Goal: Check status: Check status

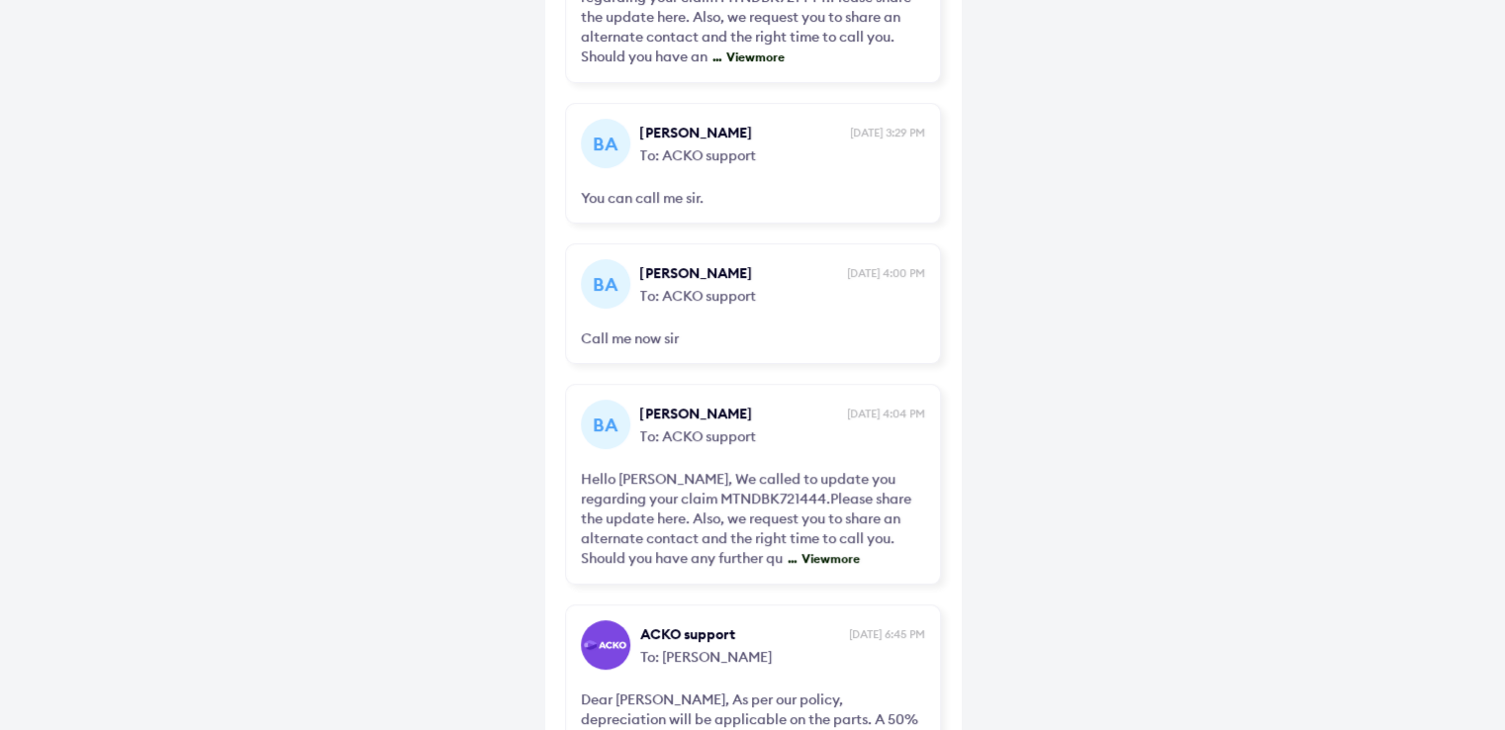
scroll to position [782, 0]
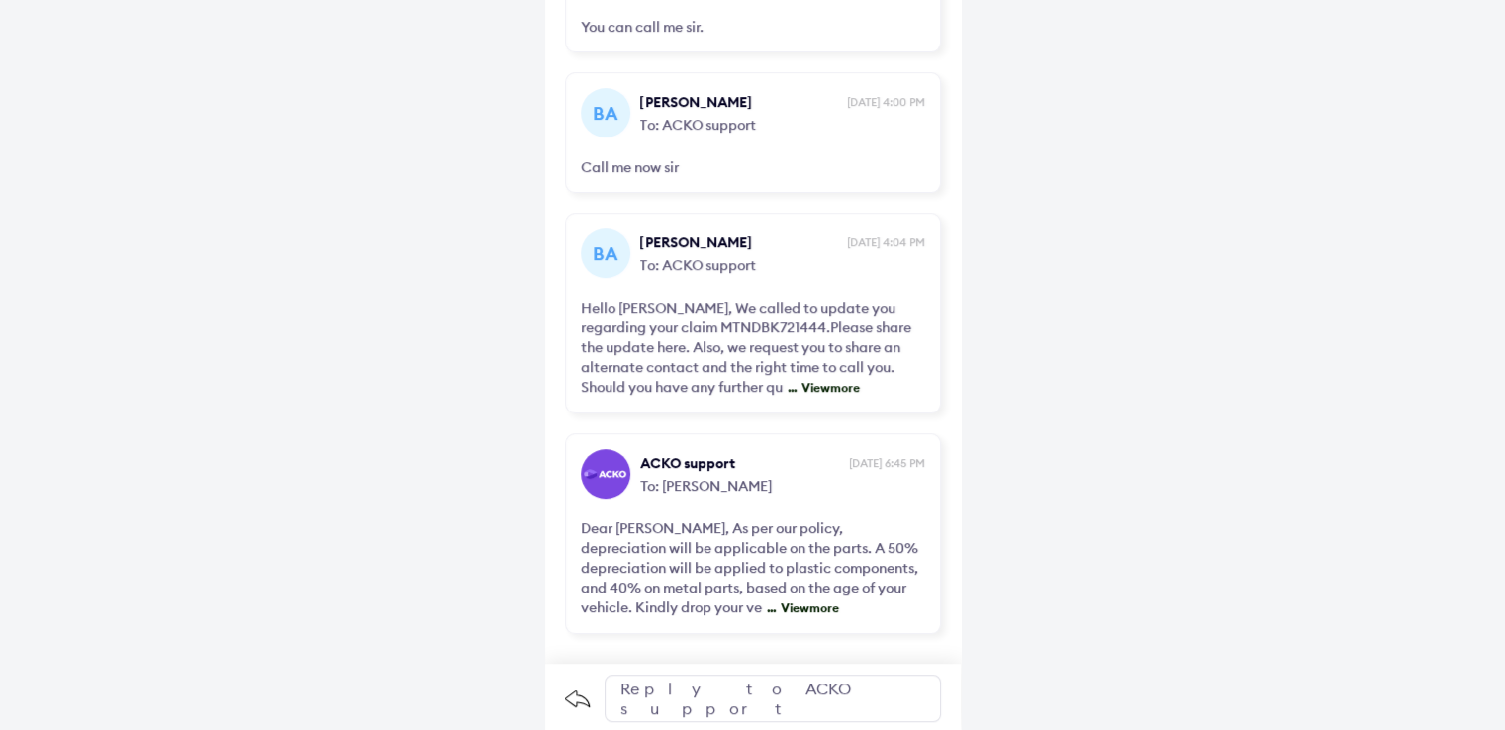
click at [776, 601] on span "View more" at bounding box center [807, 608] width 63 height 15
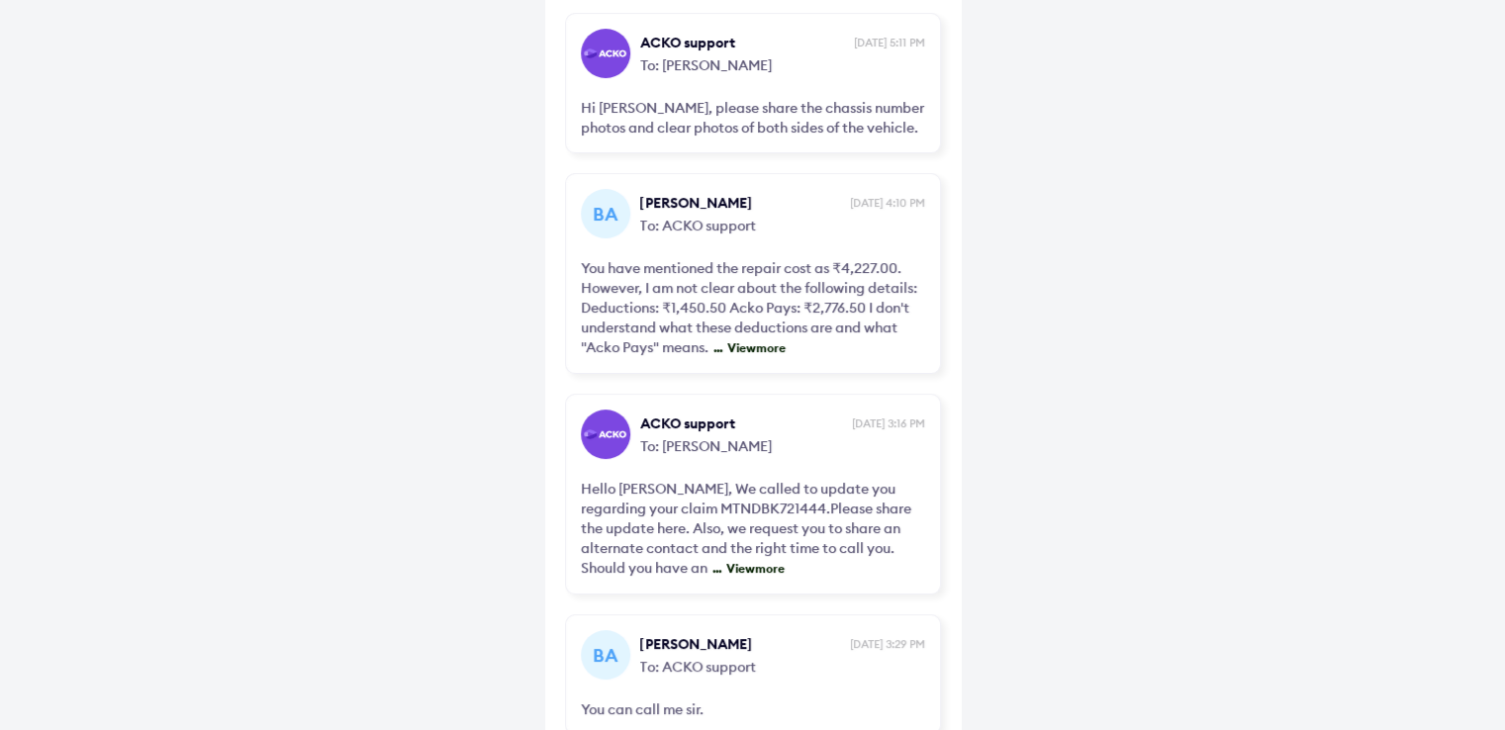
scroll to position [0, 0]
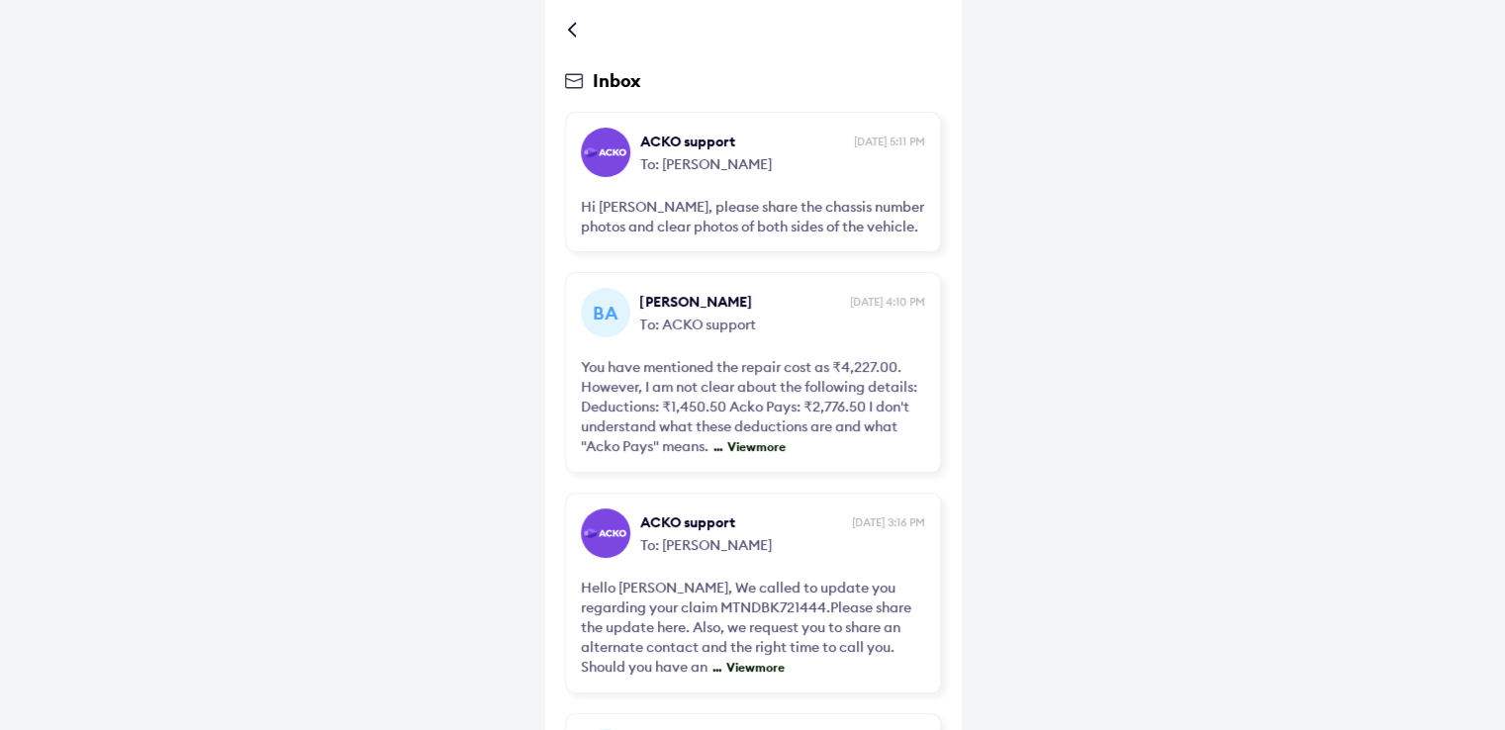
click at [577, 25] on div at bounding box center [576, 30] width 12 height 10
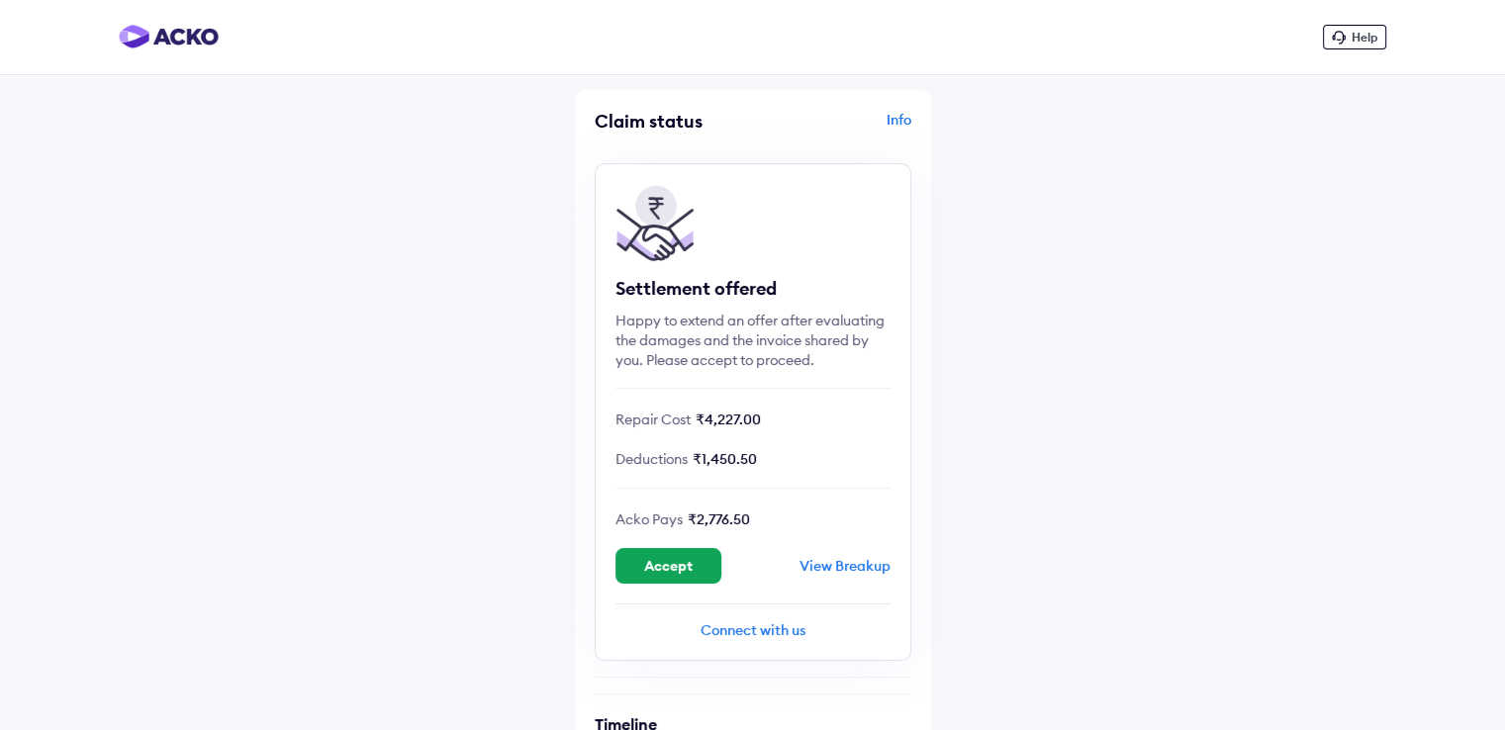
click at [849, 561] on div "View Breakup" at bounding box center [845, 566] width 91 height 18
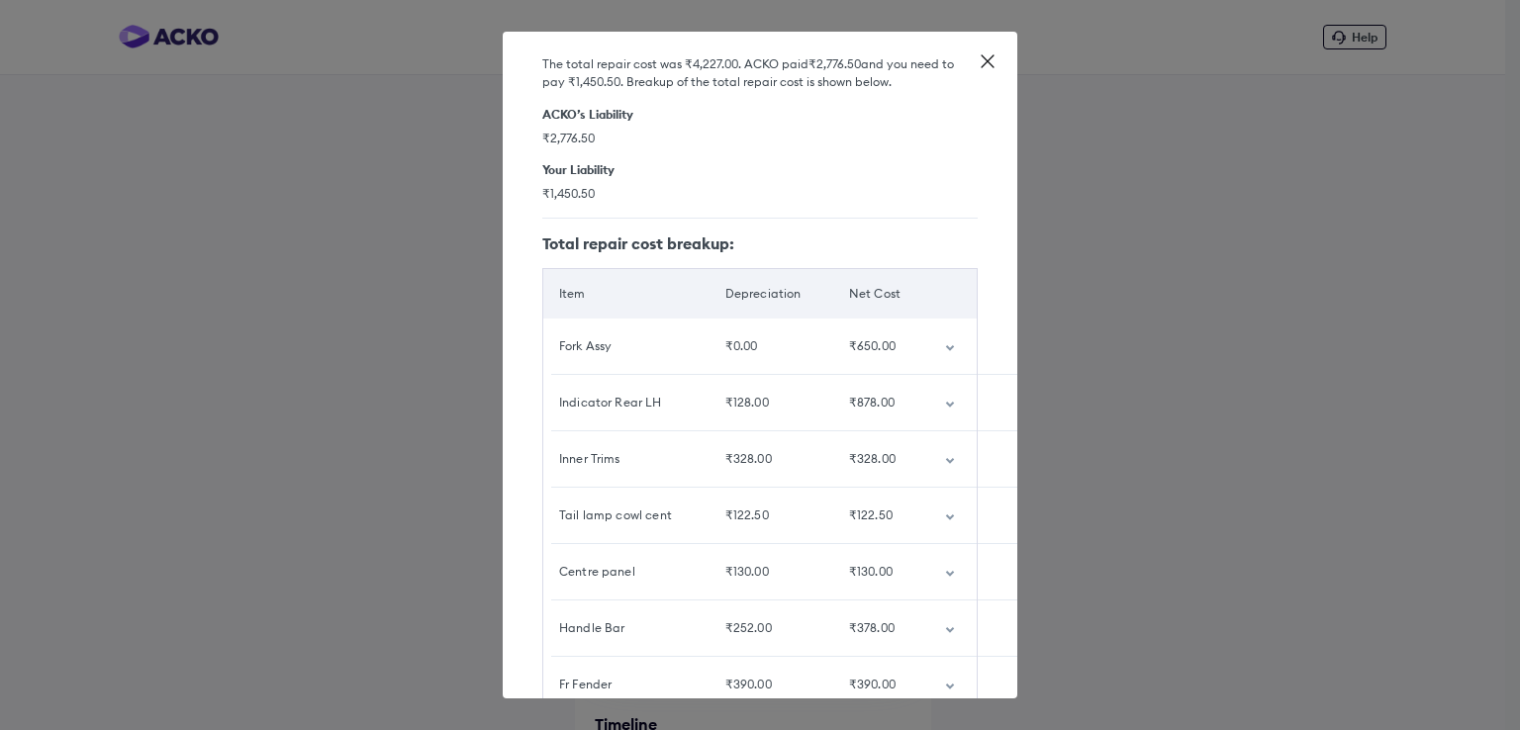
scroll to position [126, 0]
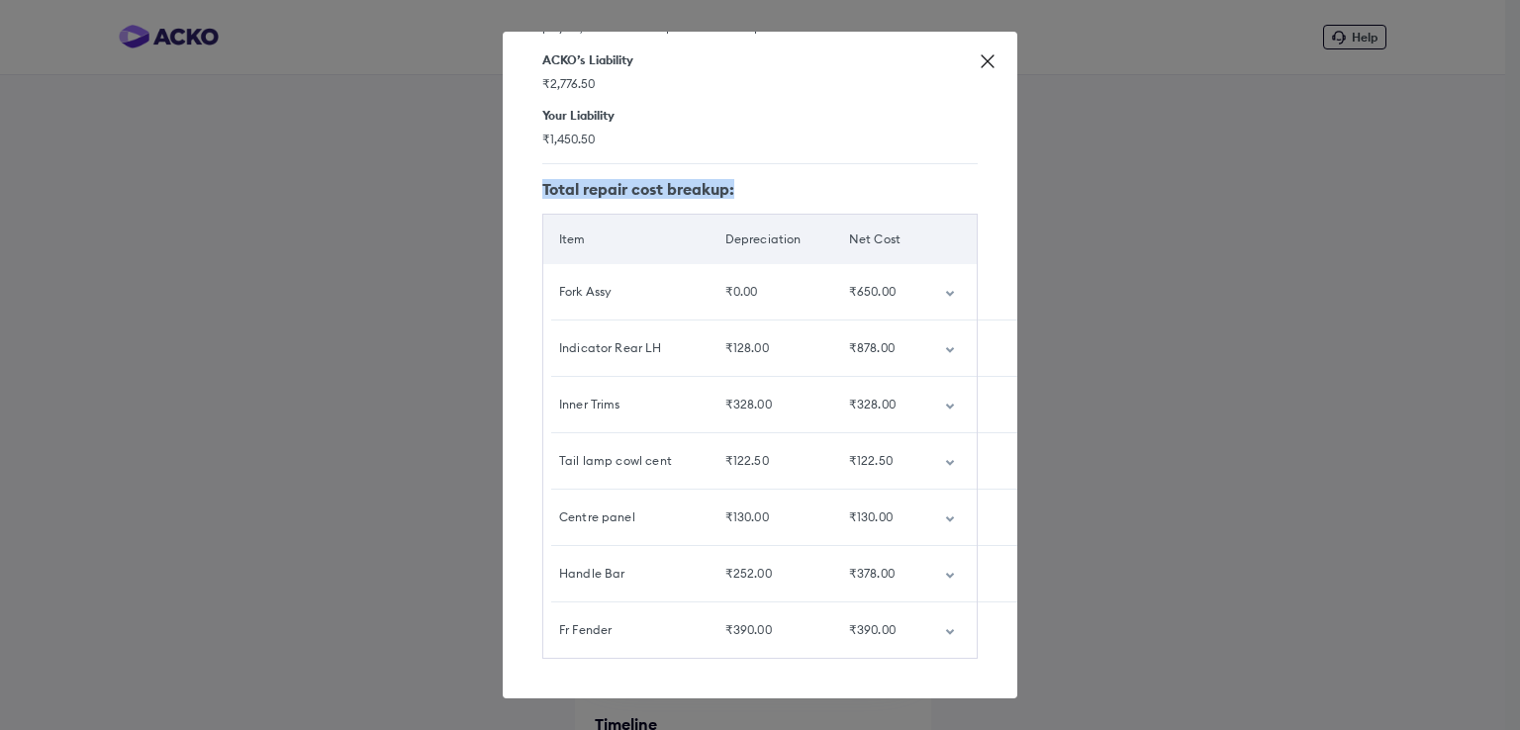
drag, startPoint x: 539, startPoint y: 169, endPoint x: 957, endPoint y: 615, distance: 610.6
click at [957, 615] on div "Detailed breakup The total repair cost was ₹4,227.00 . ACKO paid ₹2,776.50 and …" at bounding box center [760, 365] width 515 height 667
click at [967, 295] on div "Detailed breakup The total repair cost was ₹4,227.00 . ACKO paid ₹2,776.50 and …" at bounding box center [760, 365] width 515 height 667
click at [938, 274] on td "customized table" at bounding box center [953, 291] width 48 height 55
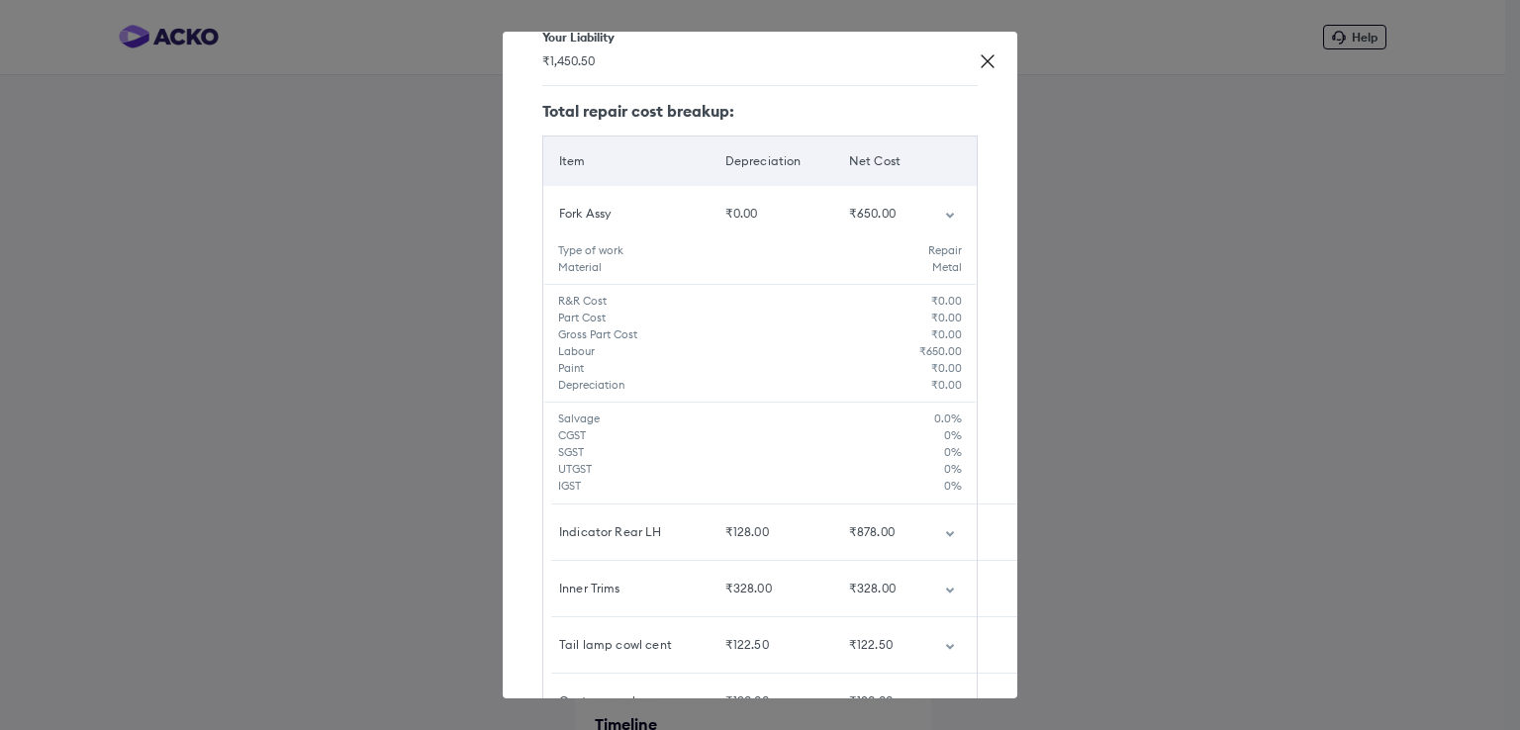
scroll to position [225, 0]
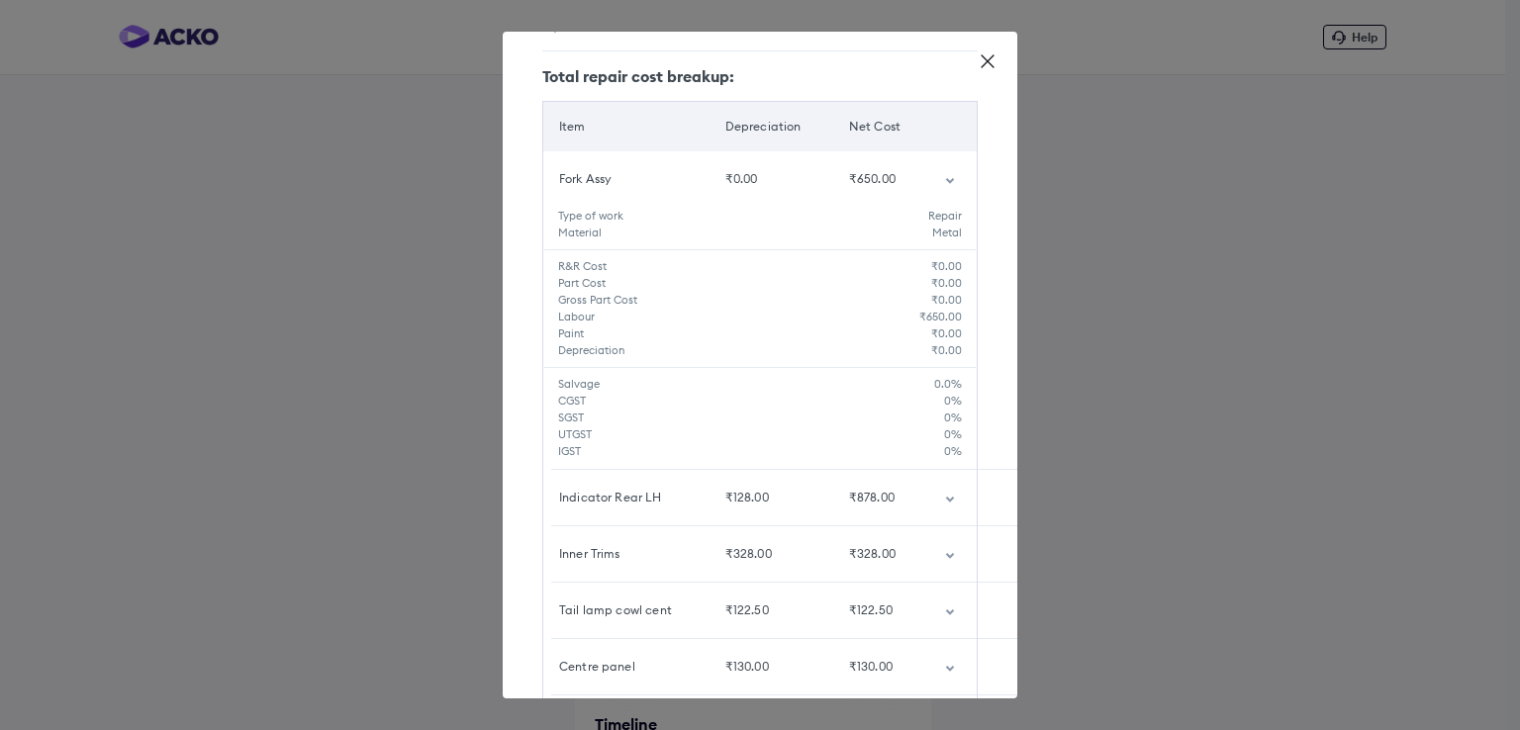
click at [937, 504] on td "customized table" at bounding box center [953, 497] width 48 height 55
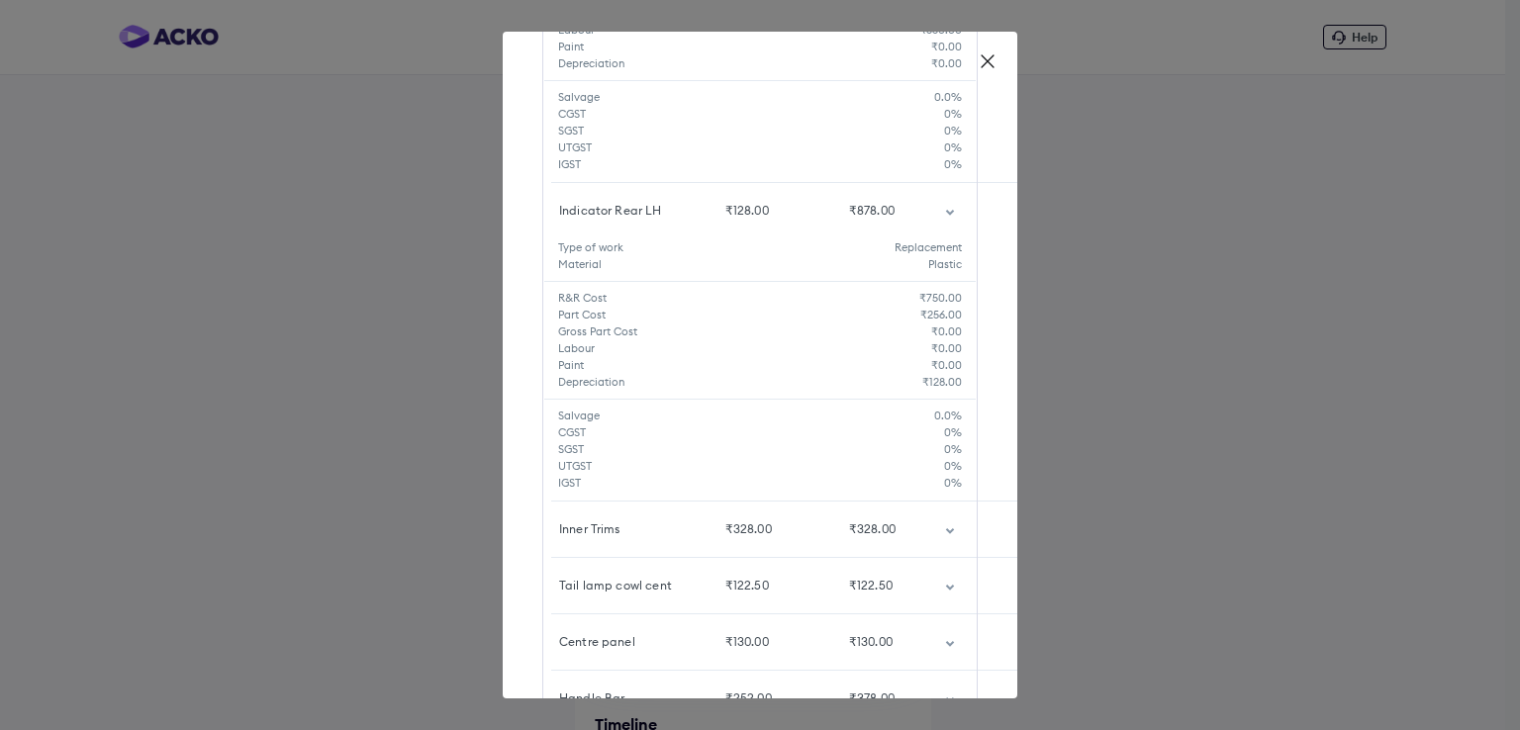
scroll to position [649, 0]
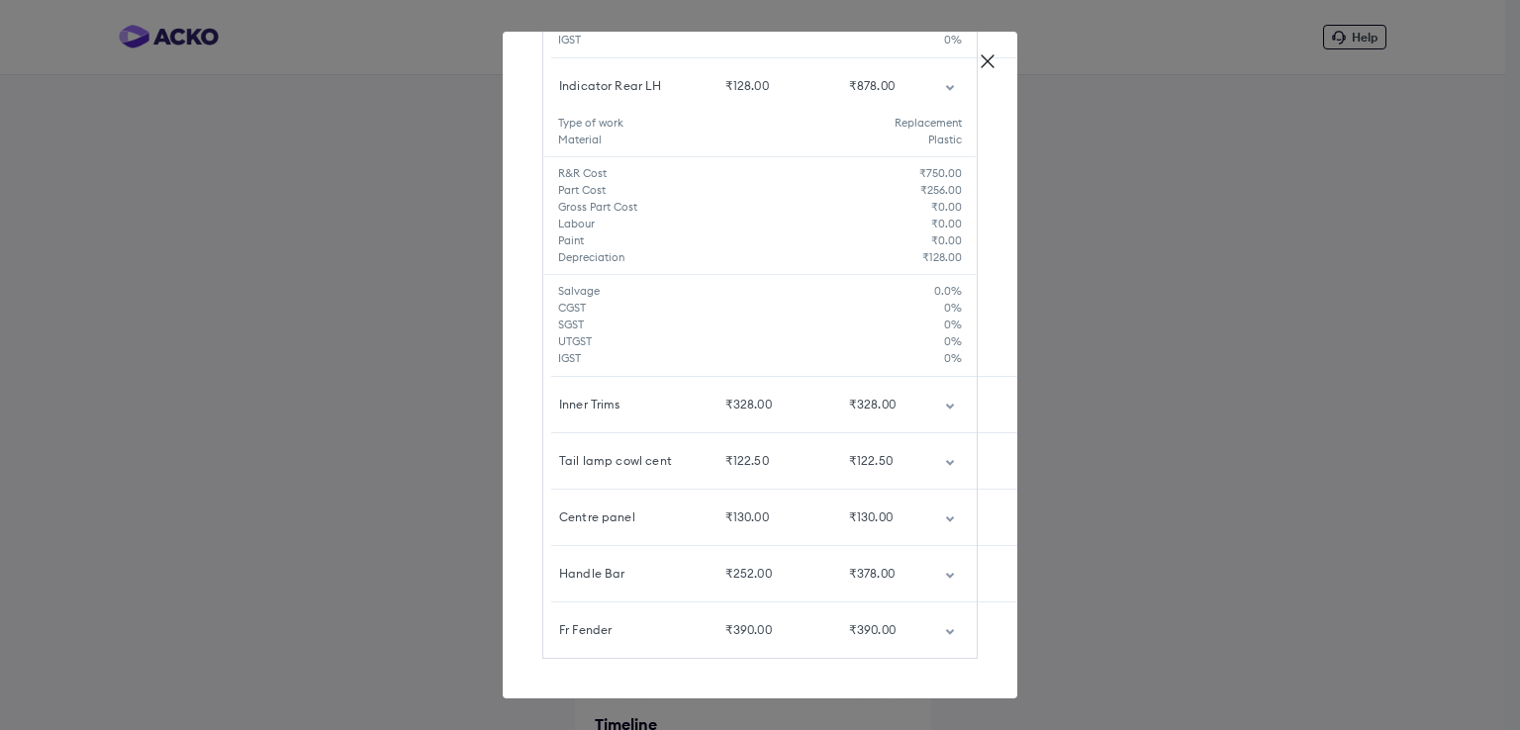
click at [945, 404] on icon "customized table" at bounding box center [949, 407] width 8 height 6
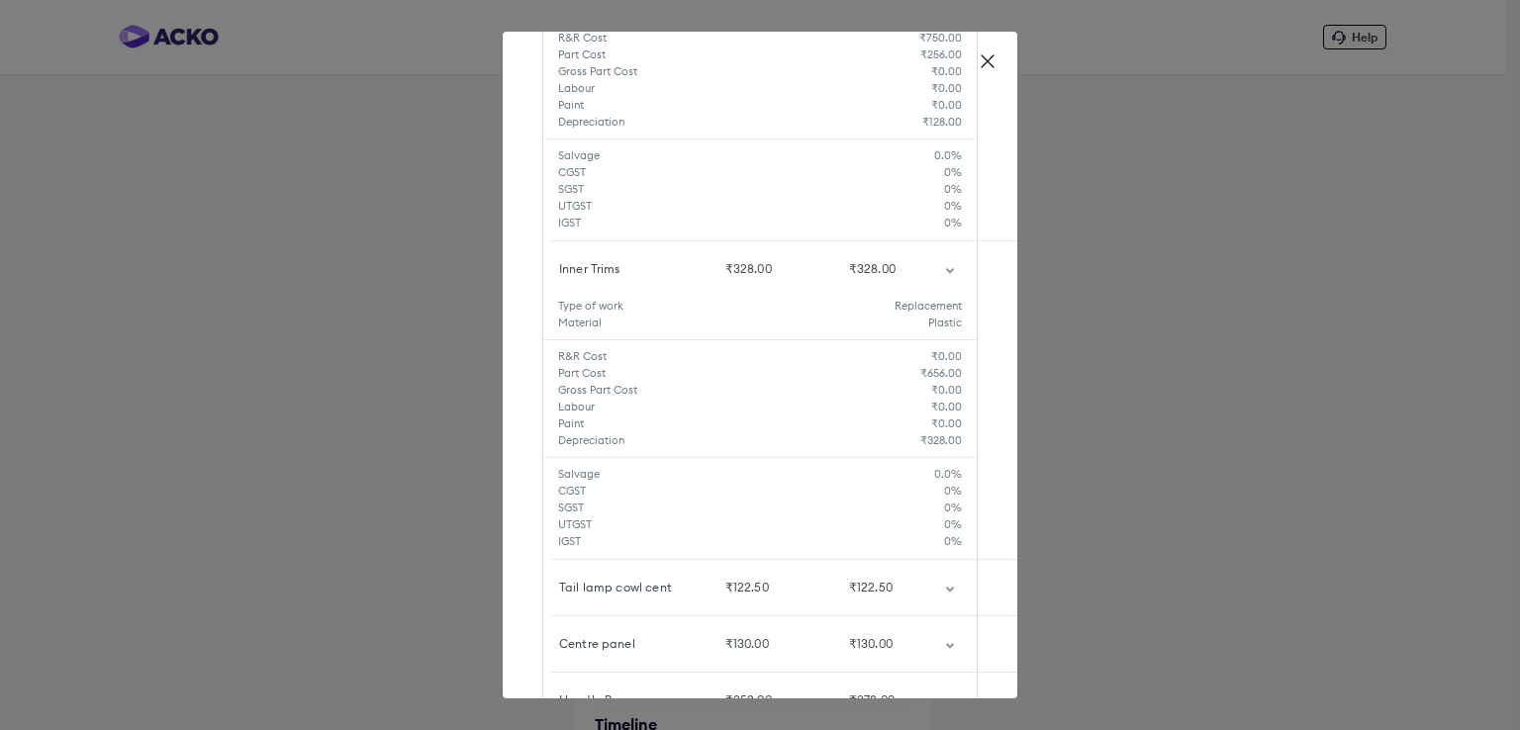
scroll to position [911, 0]
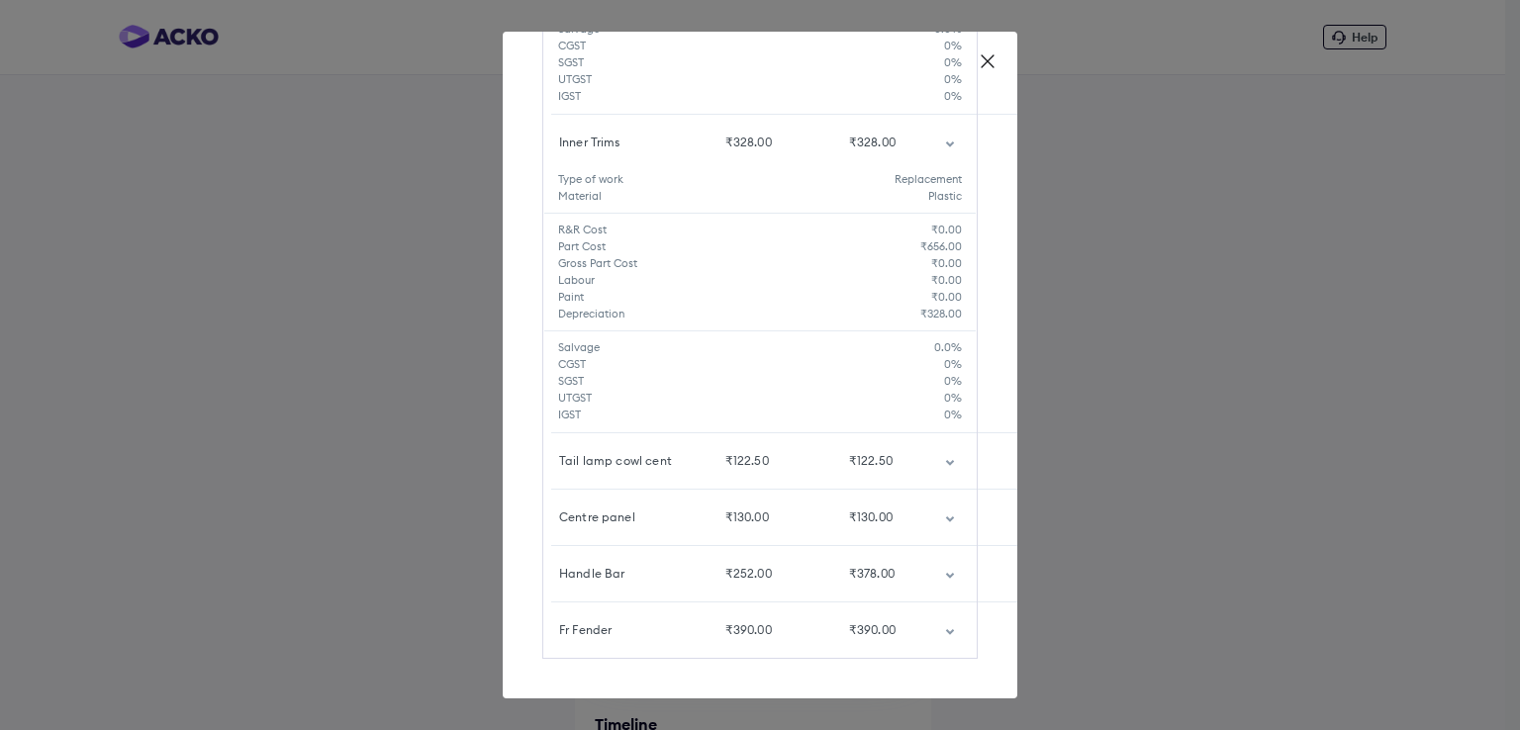
click at [935, 457] on td "customized table" at bounding box center [953, 461] width 48 height 55
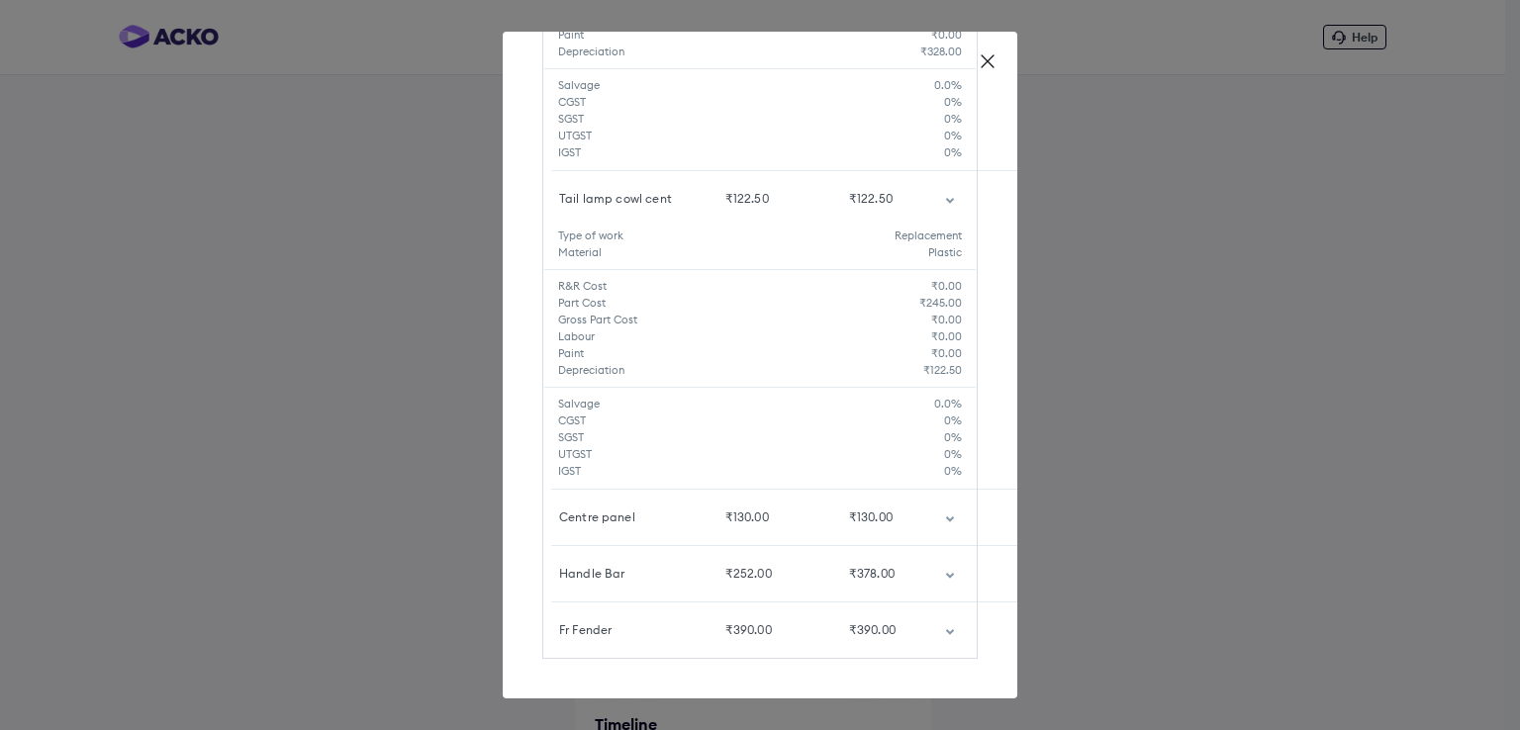
click at [933, 496] on td "customized table" at bounding box center [953, 517] width 48 height 55
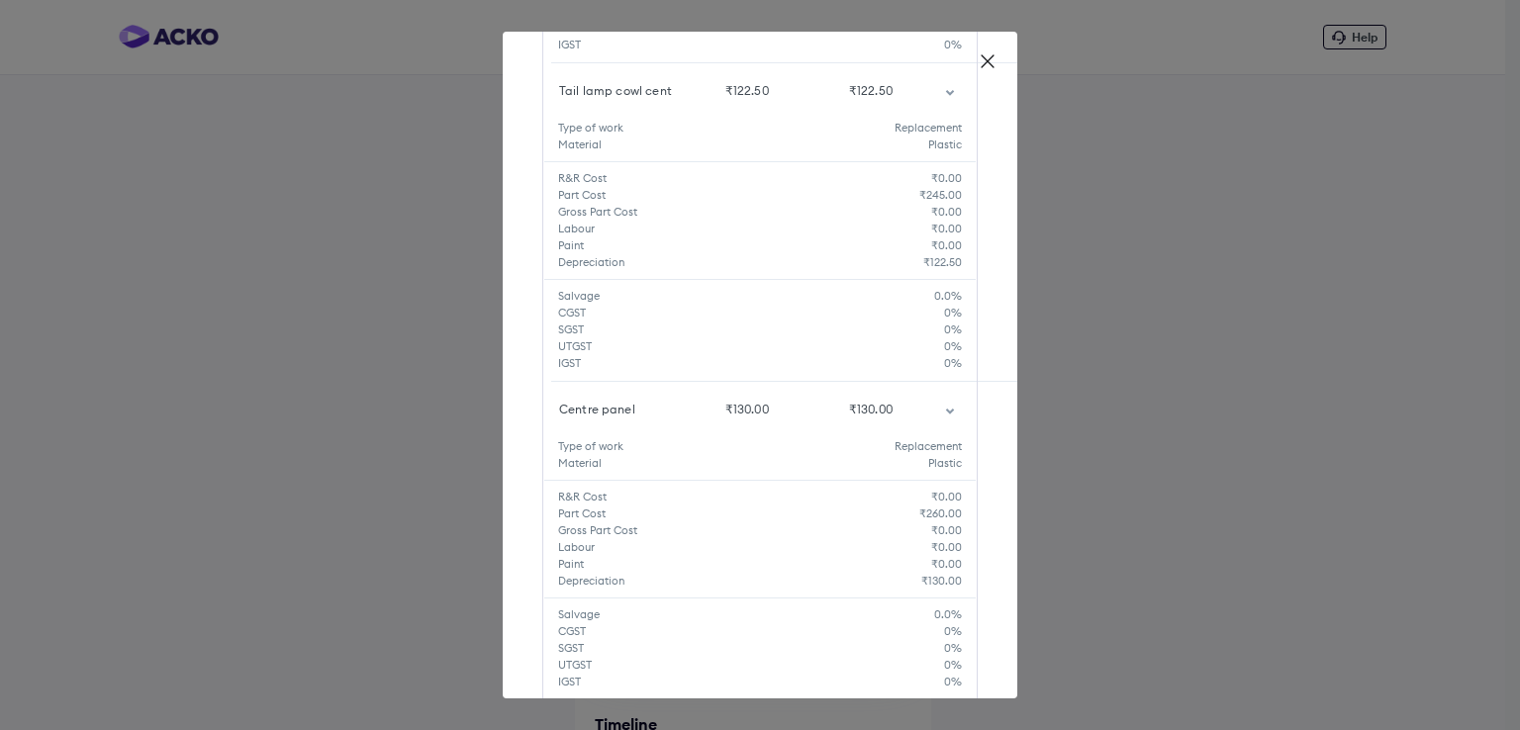
scroll to position [1434, 0]
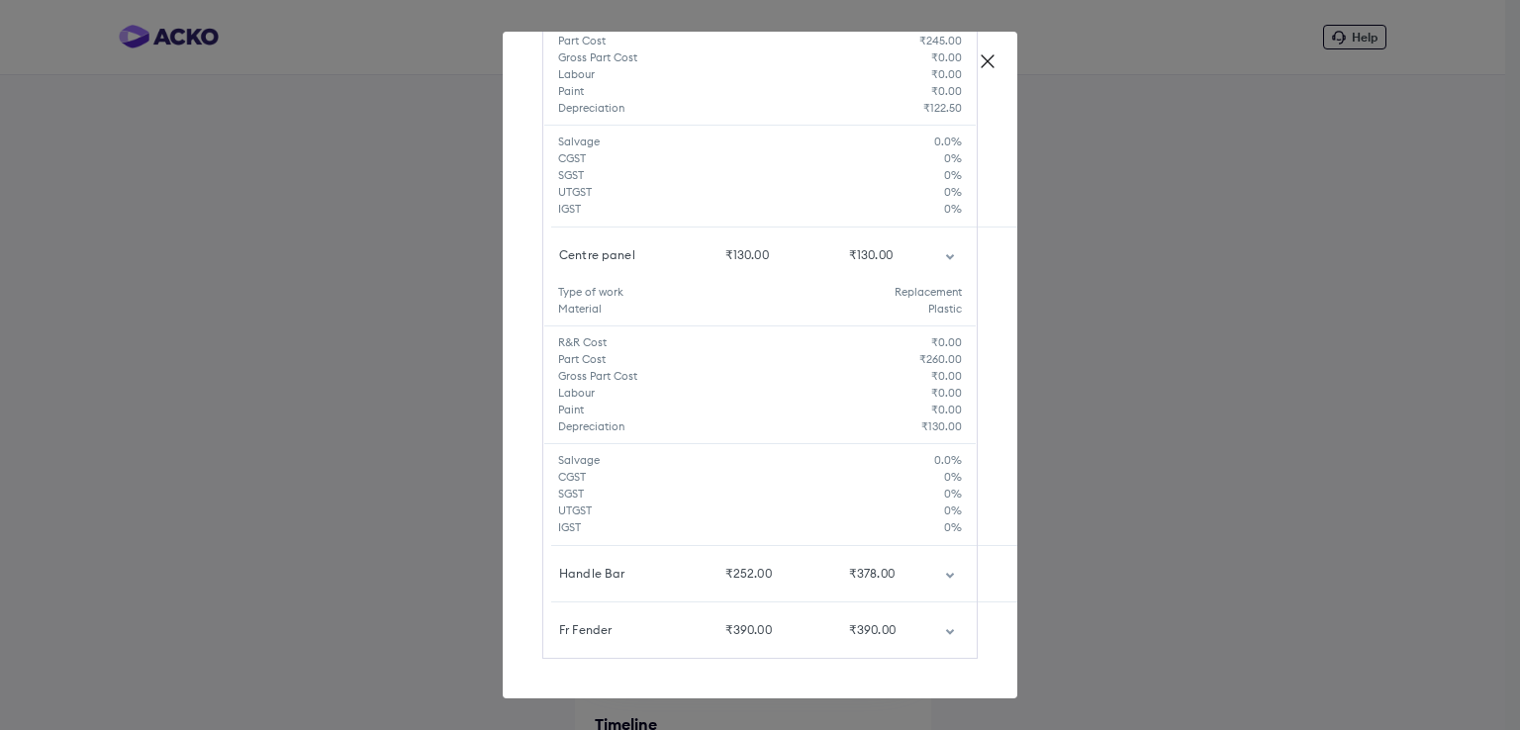
click at [930, 554] on td "customized table" at bounding box center [953, 573] width 48 height 55
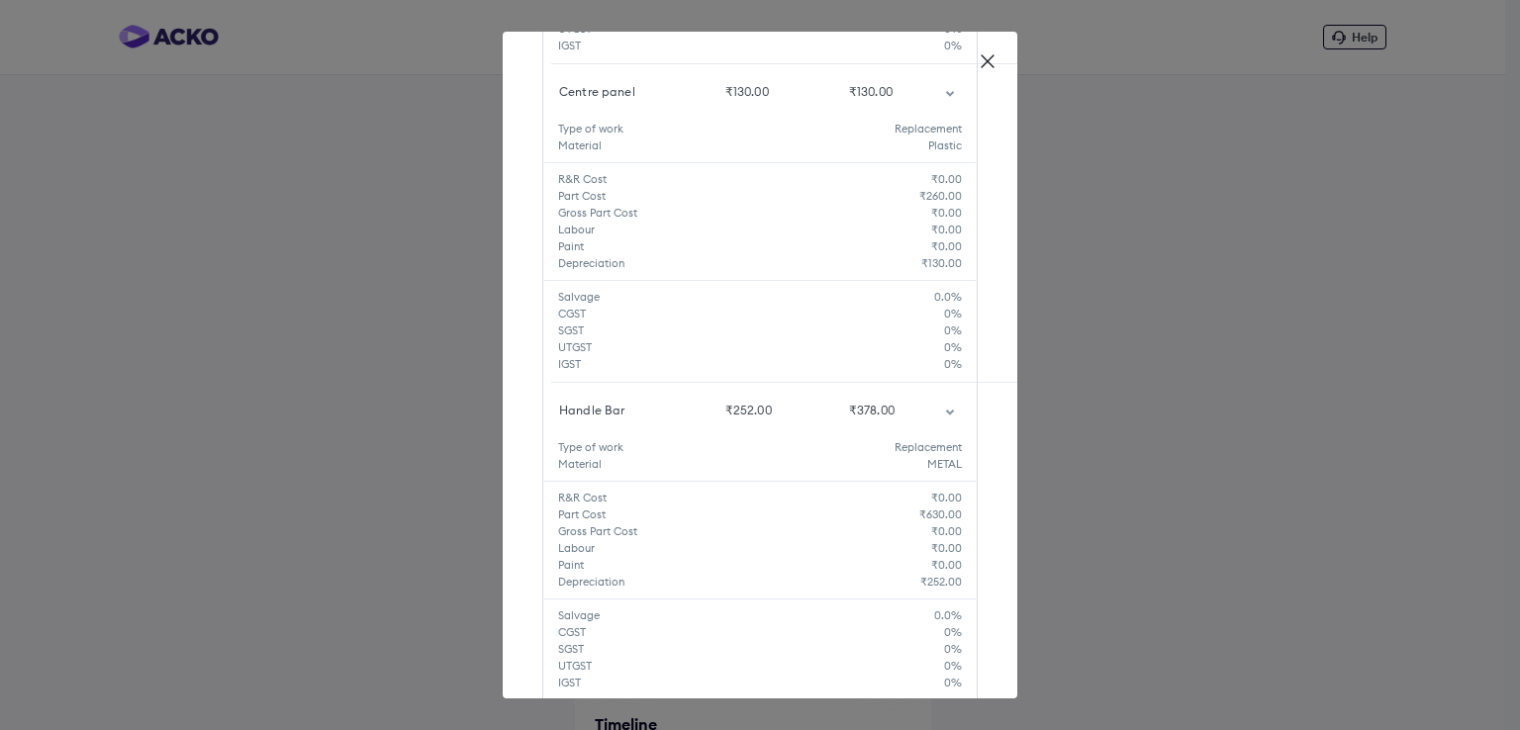
scroll to position [1697, 0]
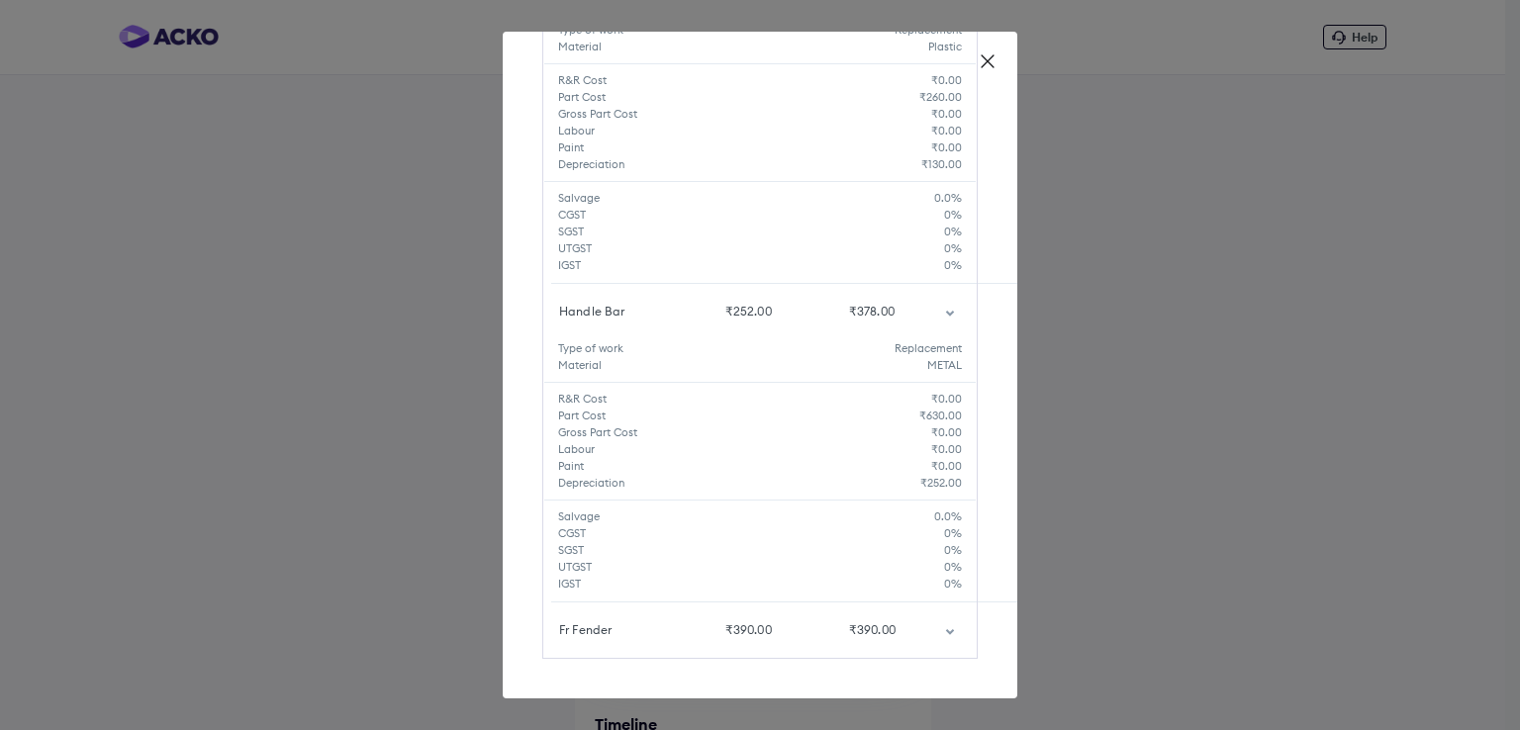
click at [930, 608] on td "customized table" at bounding box center [953, 630] width 48 height 55
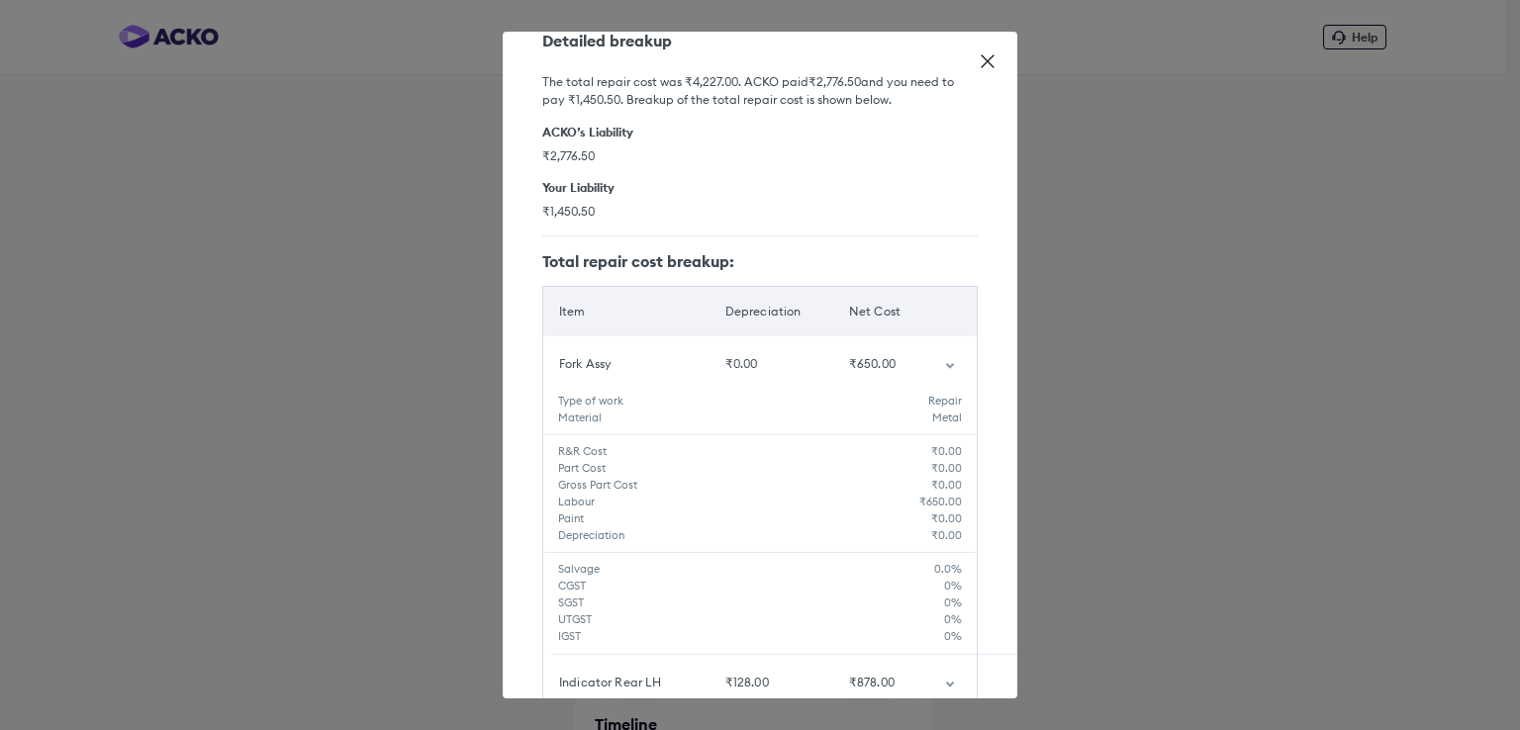
scroll to position [0, 0]
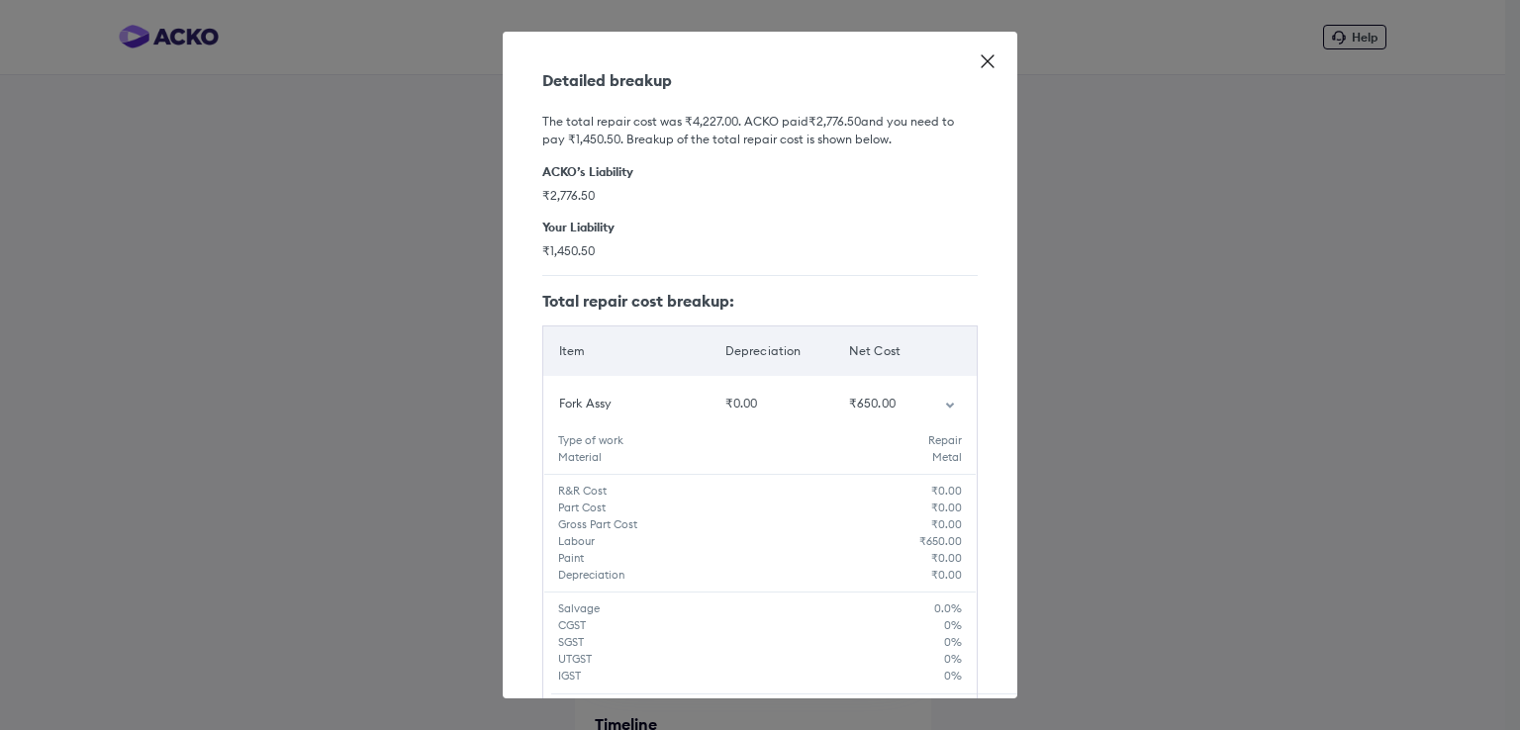
click at [990, 60] on icon at bounding box center [988, 61] width 20 height 20
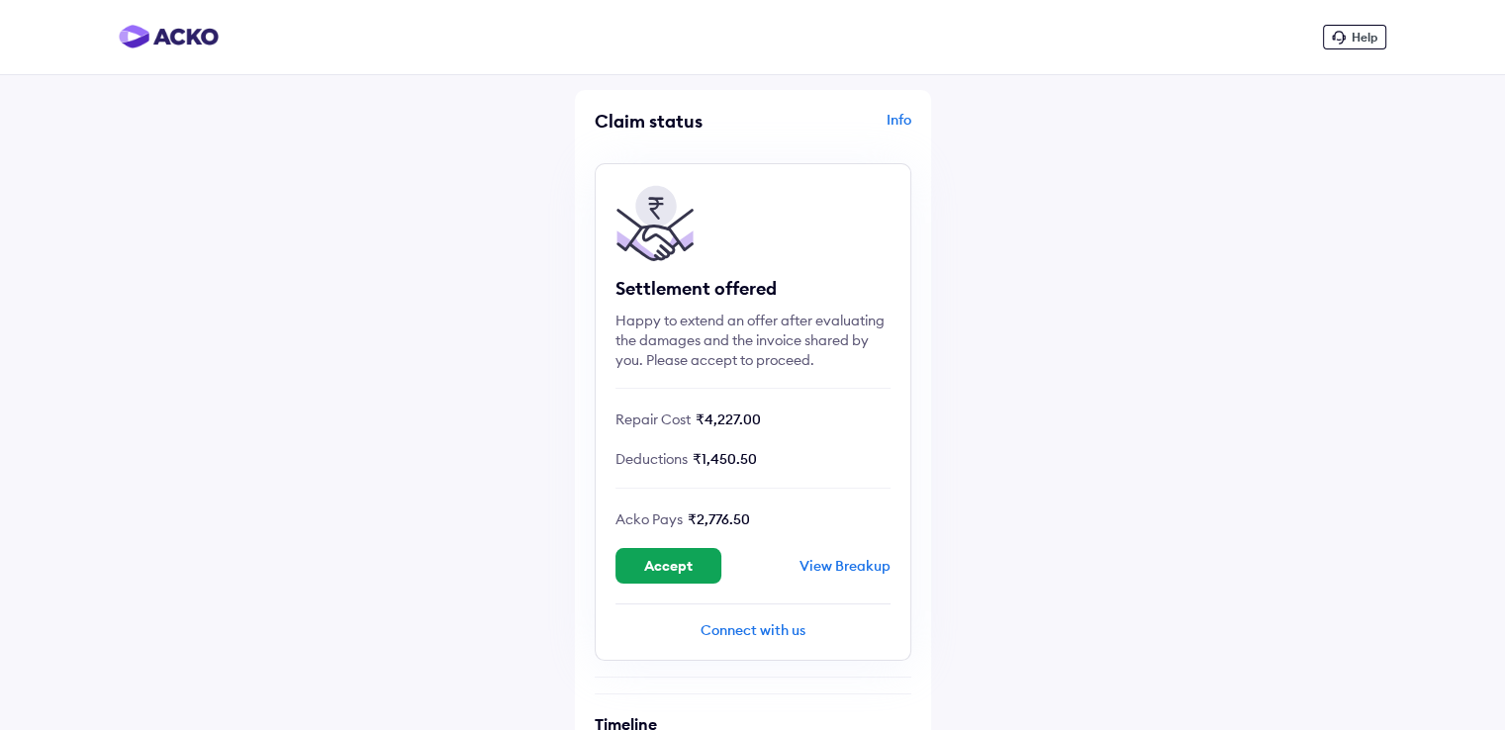
click at [165, 34] on img at bounding box center [169, 37] width 100 height 24
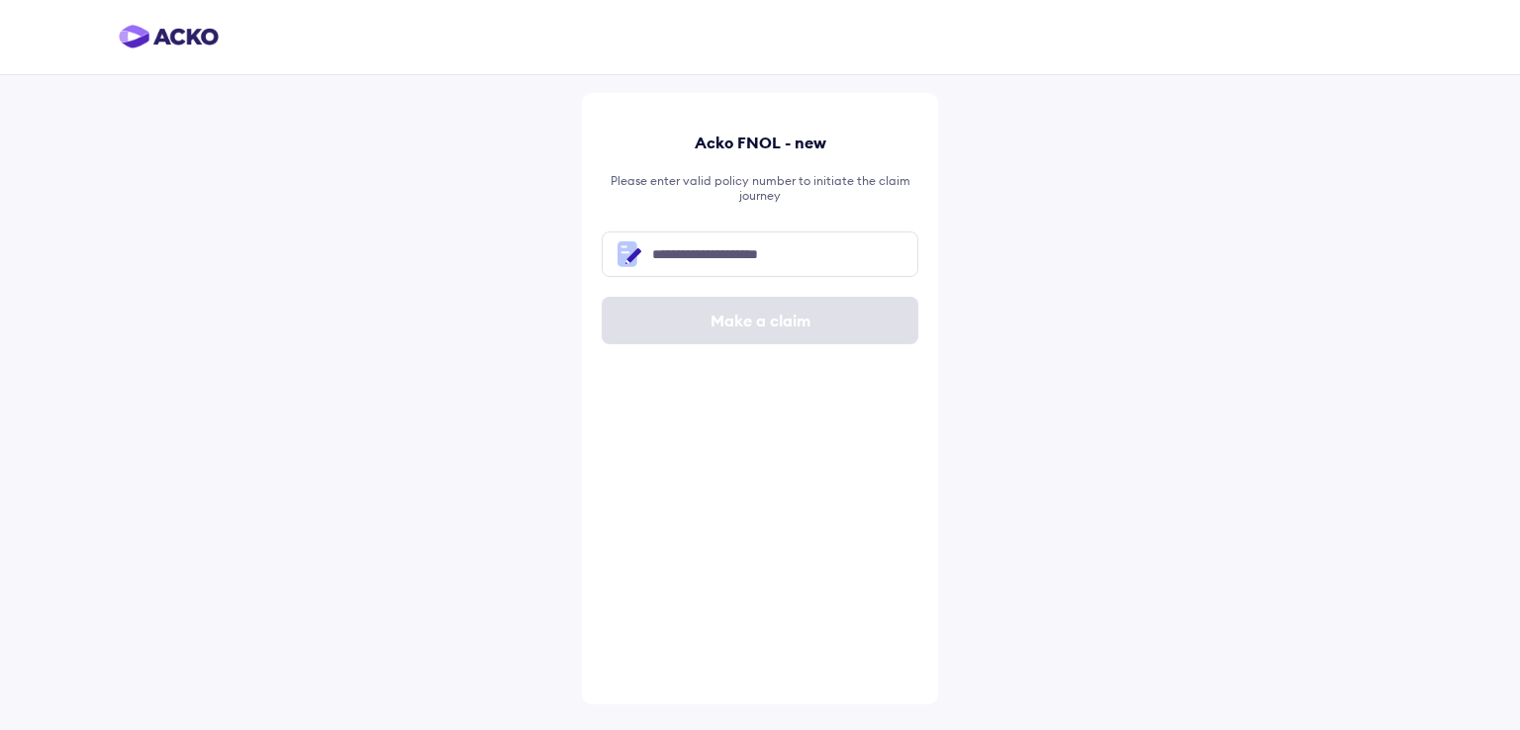
click at [160, 37] on img at bounding box center [169, 37] width 100 height 24
